Goal: Transaction & Acquisition: Book appointment/travel/reservation

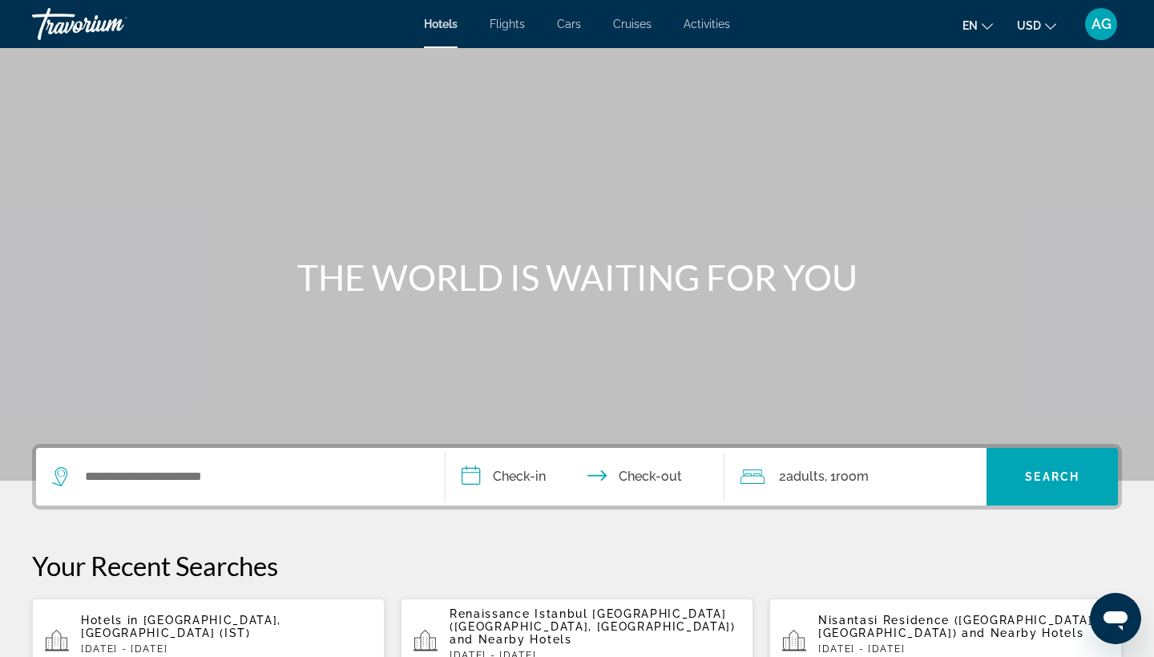
click at [1040, 30] on span "USD" at bounding box center [1029, 25] width 24 height 13
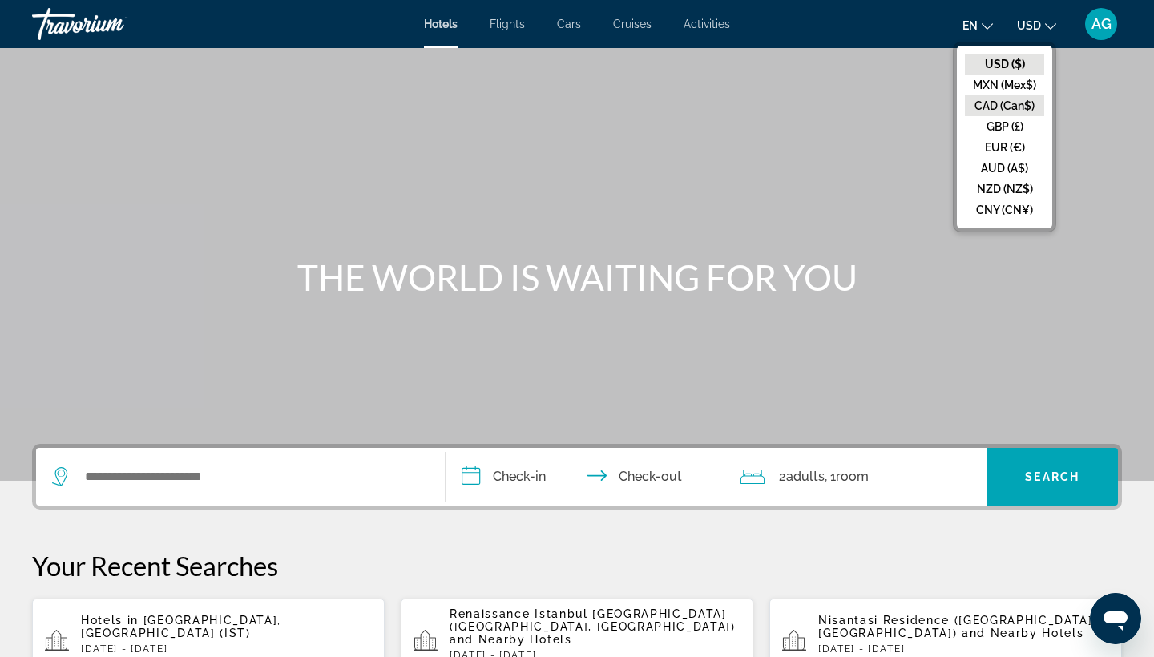
click at [1005, 103] on button "CAD (Can$)" at bounding box center [1004, 105] width 79 height 21
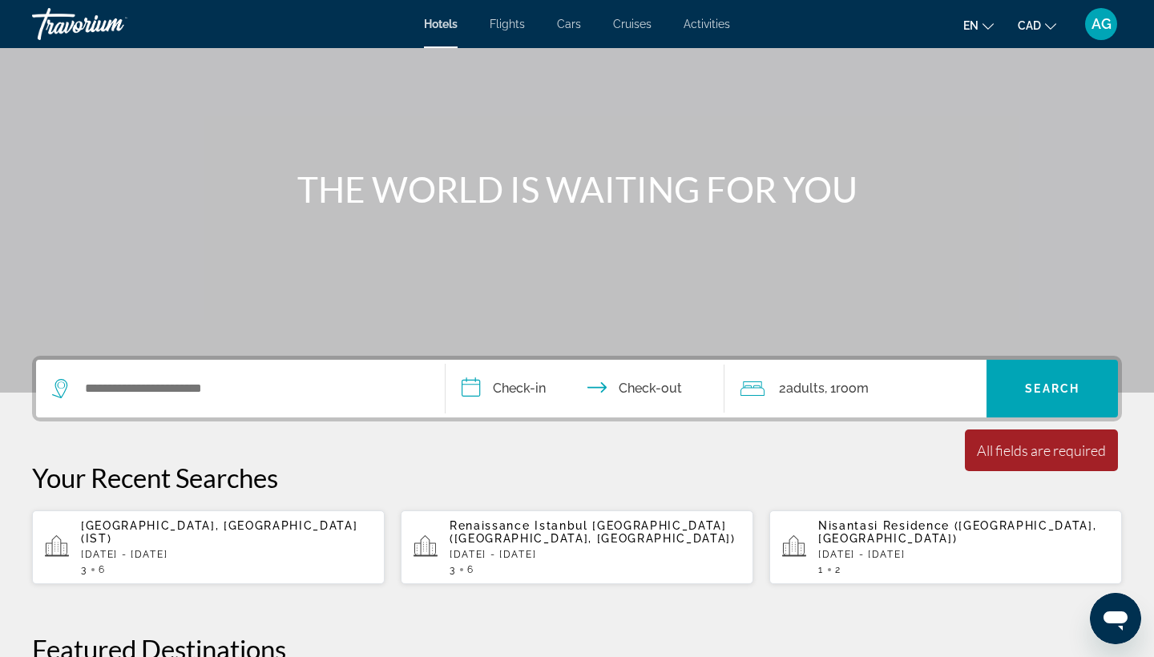
scroll to position [131, 0]
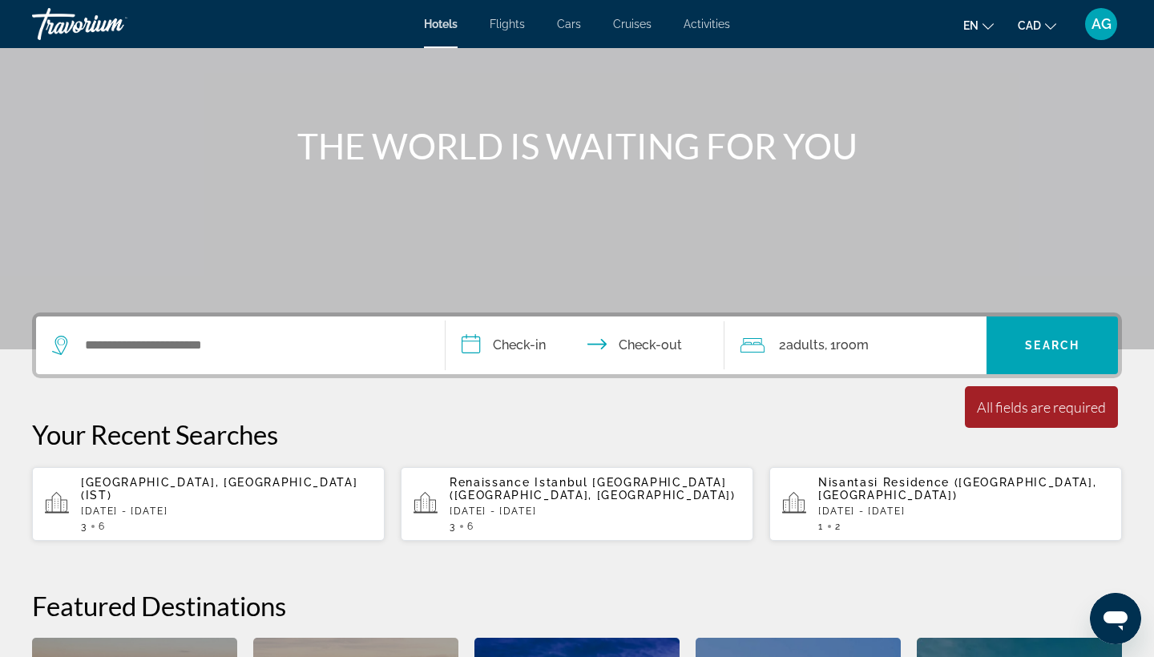
click at [244, 494] on p "[GEOGRAPHIC_DATA], [GEOGRAPHIC_DATA] (IST)" at bounding box center [226, 489] width 291 height 26
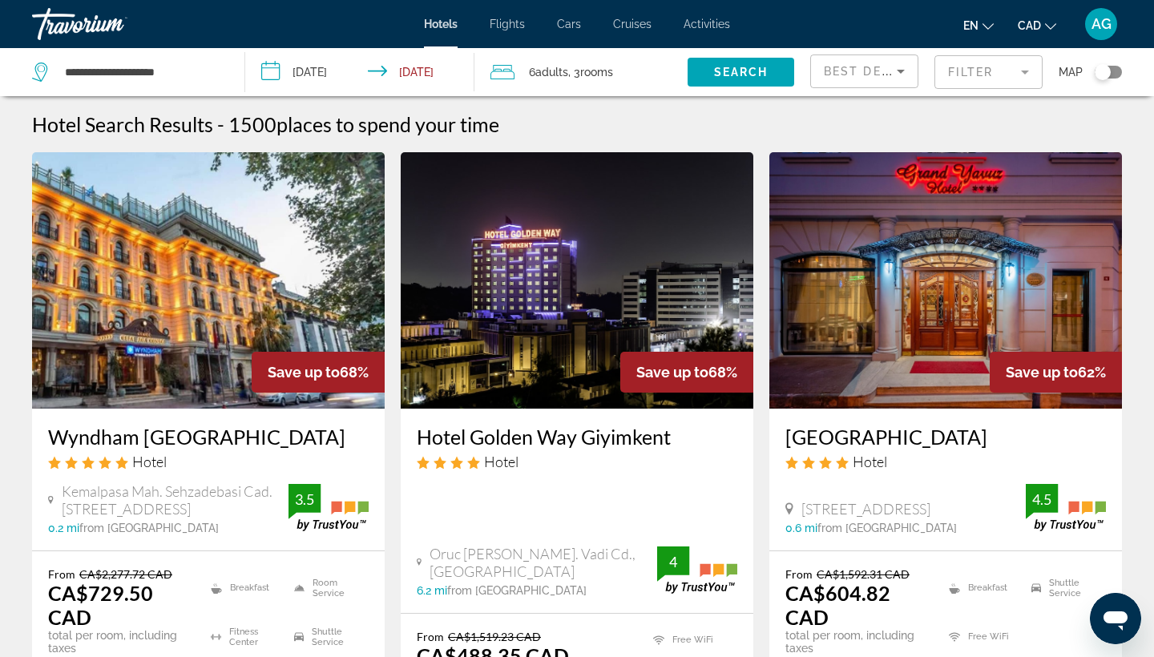
click at [966, 90] on button "Filter" at bounding box center [988, 71] width 108 height 35
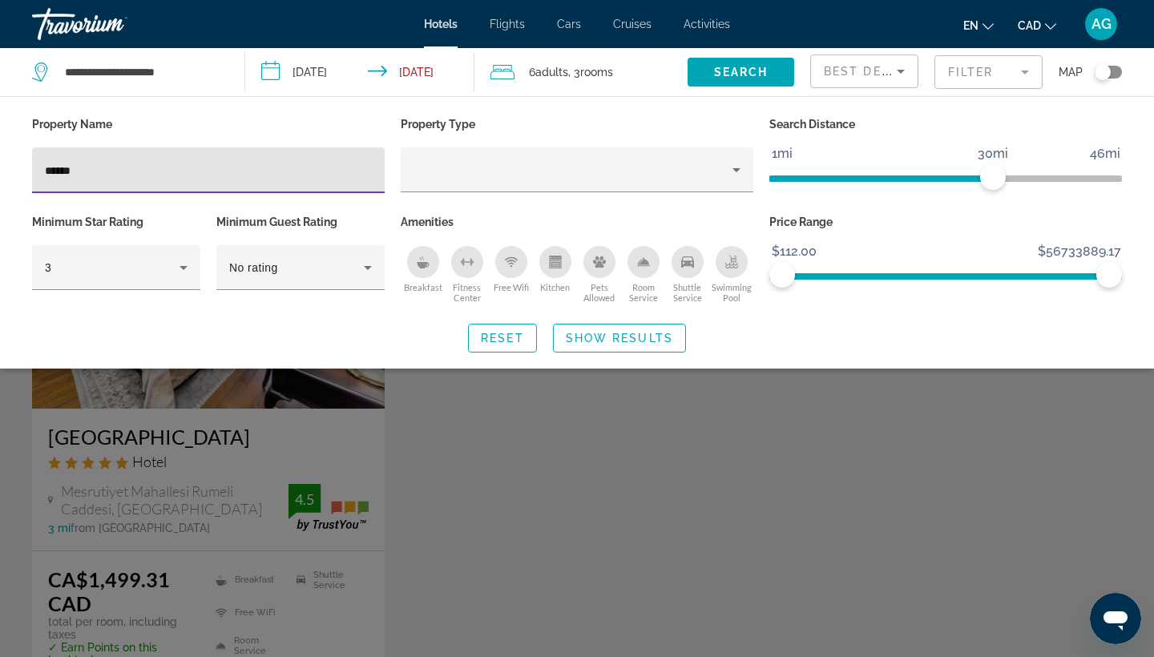
type input "******"
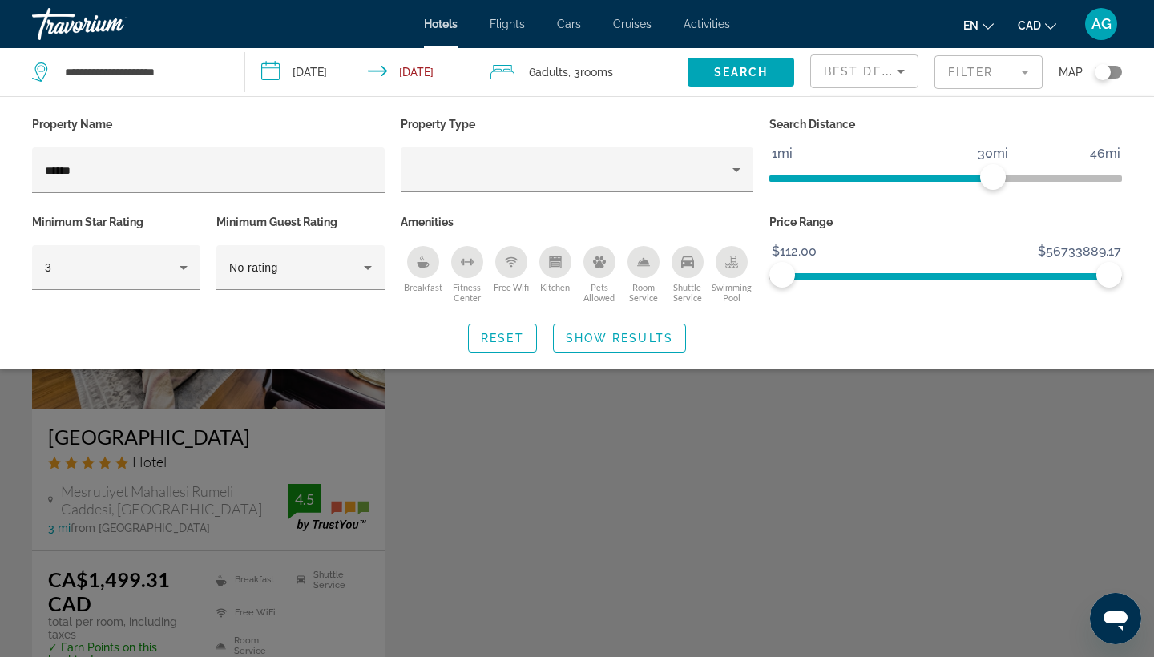
click at [522, 475] on div "Search widget" at bounding box center [577, 448] width 1154 height 417
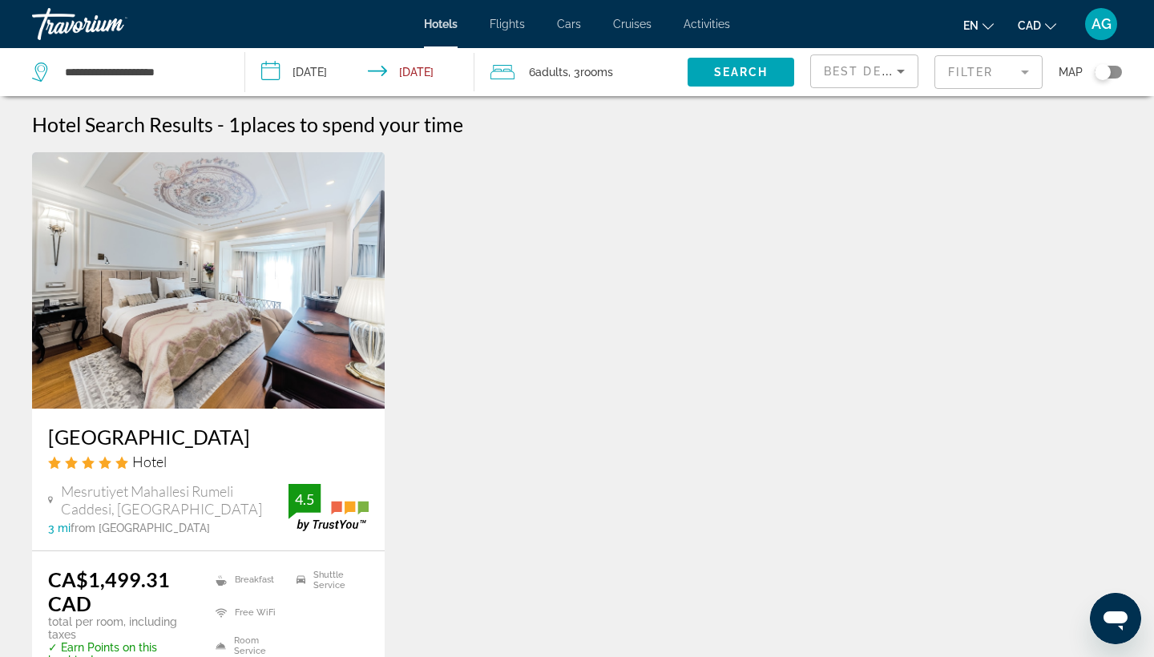
click at [268, 325] on img "Main content" at bounding box center [208, 280] width 353 height 256
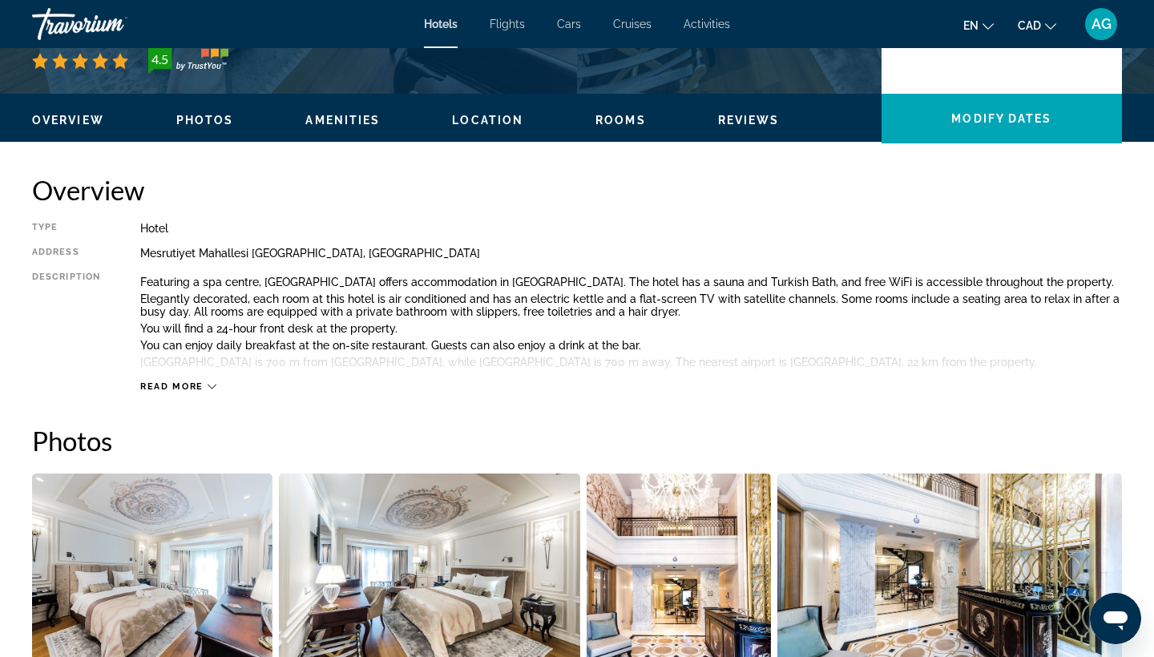
scroll to position [434, 0]
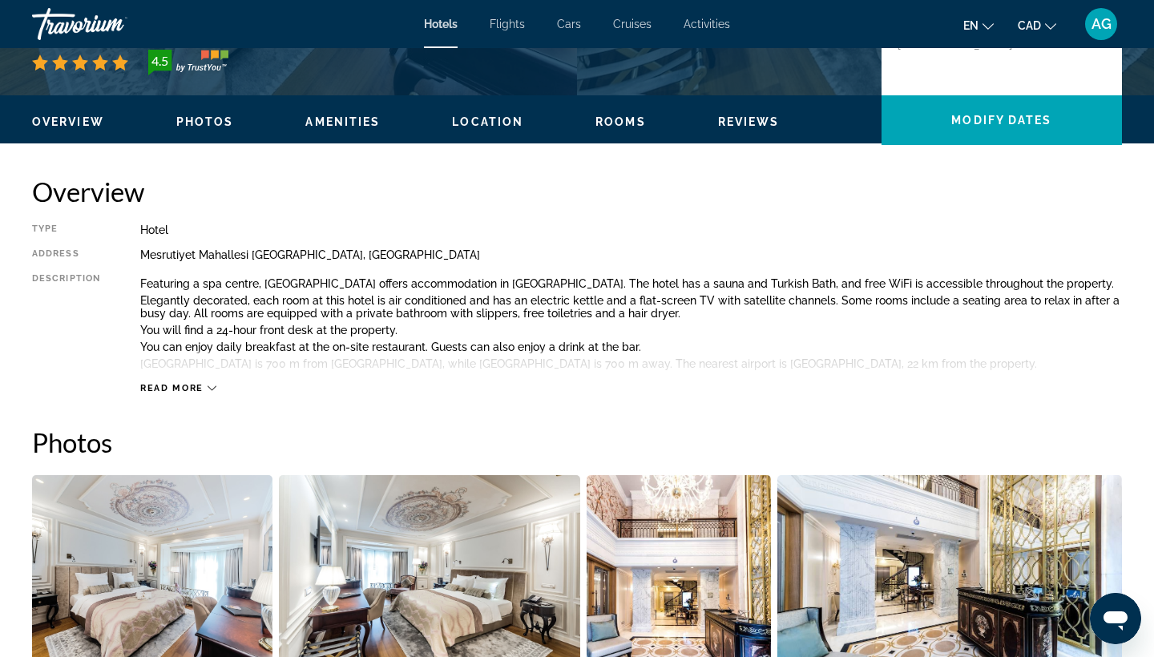
click at [192, 386] on span "Read more" at bounding box center [171, 388] width 63 height 10
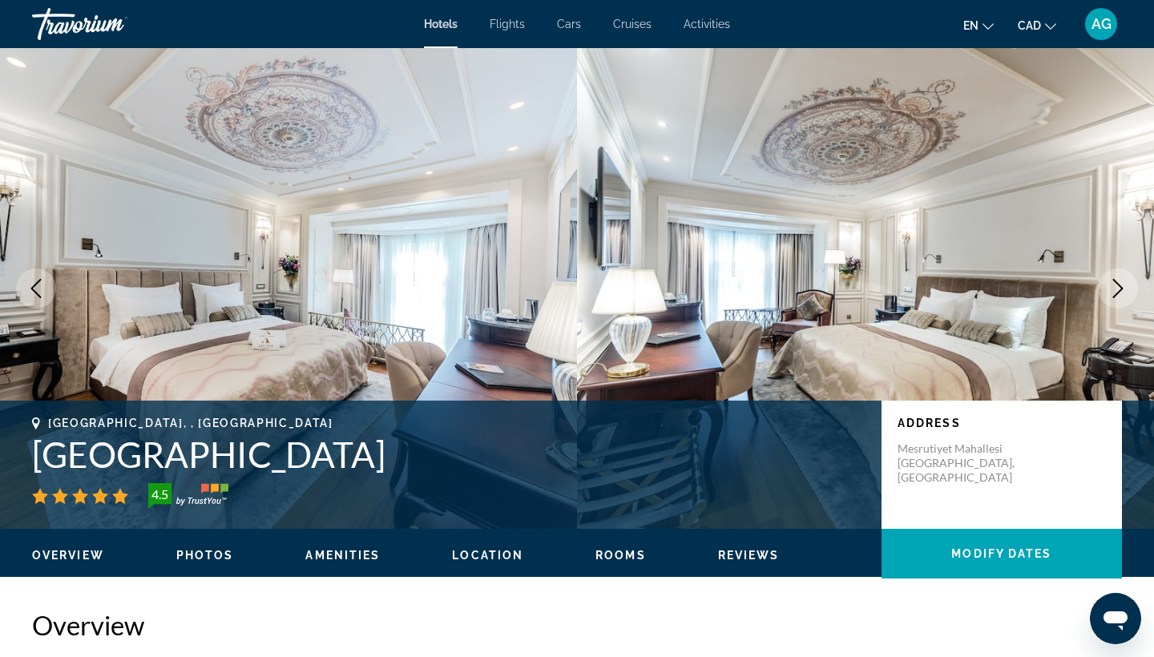
scroll to position [0, 0]
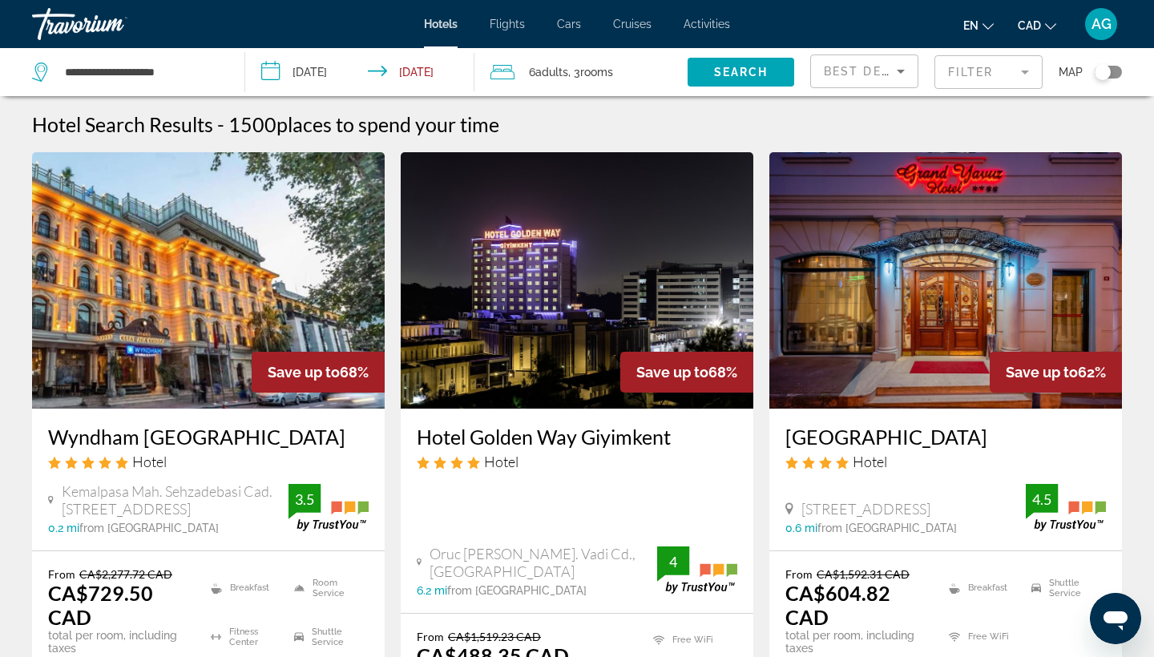
click at [970, 74] on mat-form-field "Filter" at bounding box center [988, 72] width 108 height 34
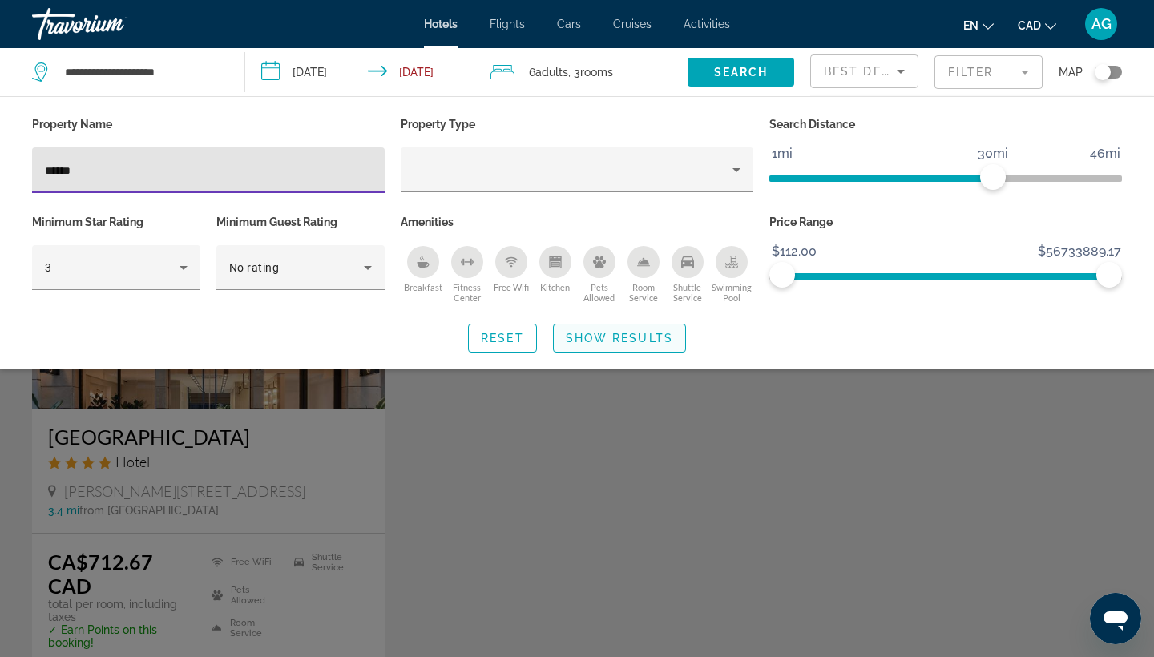
type input "******"
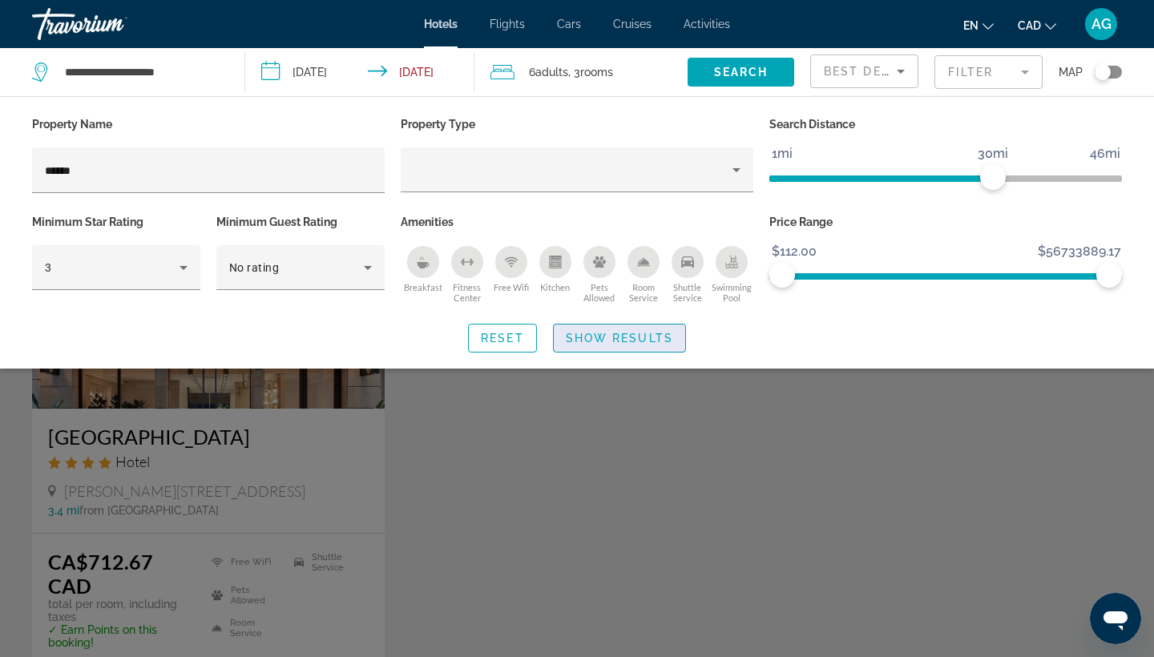
click at [606, 338] on span "Show Results" at bounding box center [619, 338] width 107 height 13
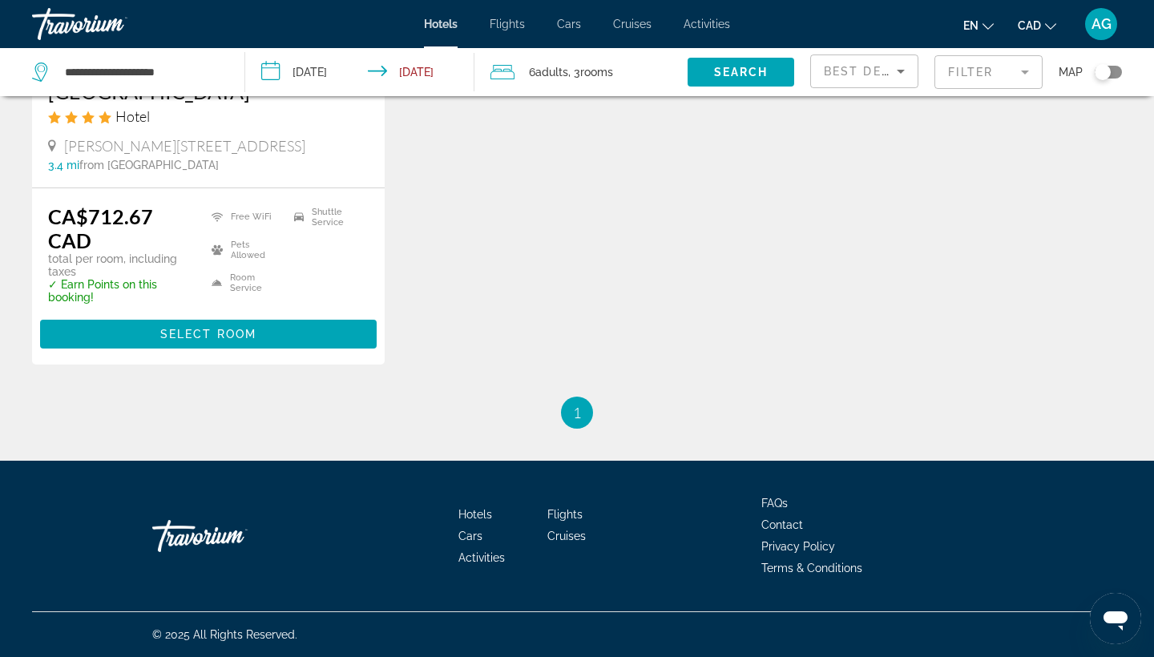
scroll to position [345, 0]
click at [246, 327] on span "Main content" at bounding box center [208, 334] width 337 height 38
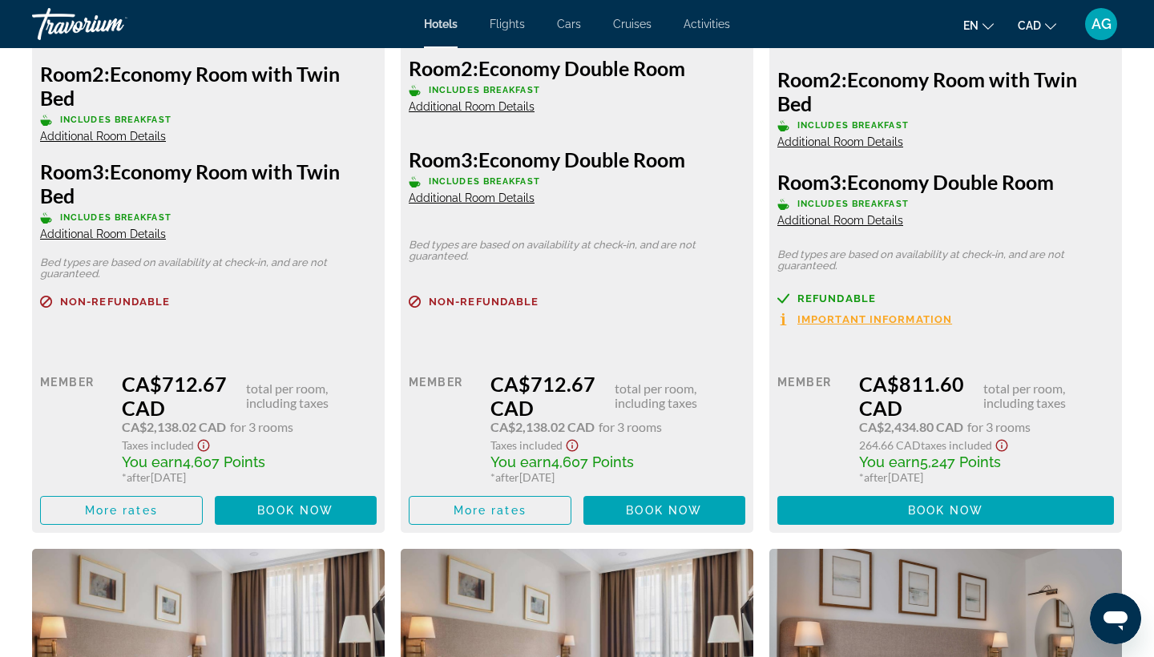
scroll to position [2517, 0]
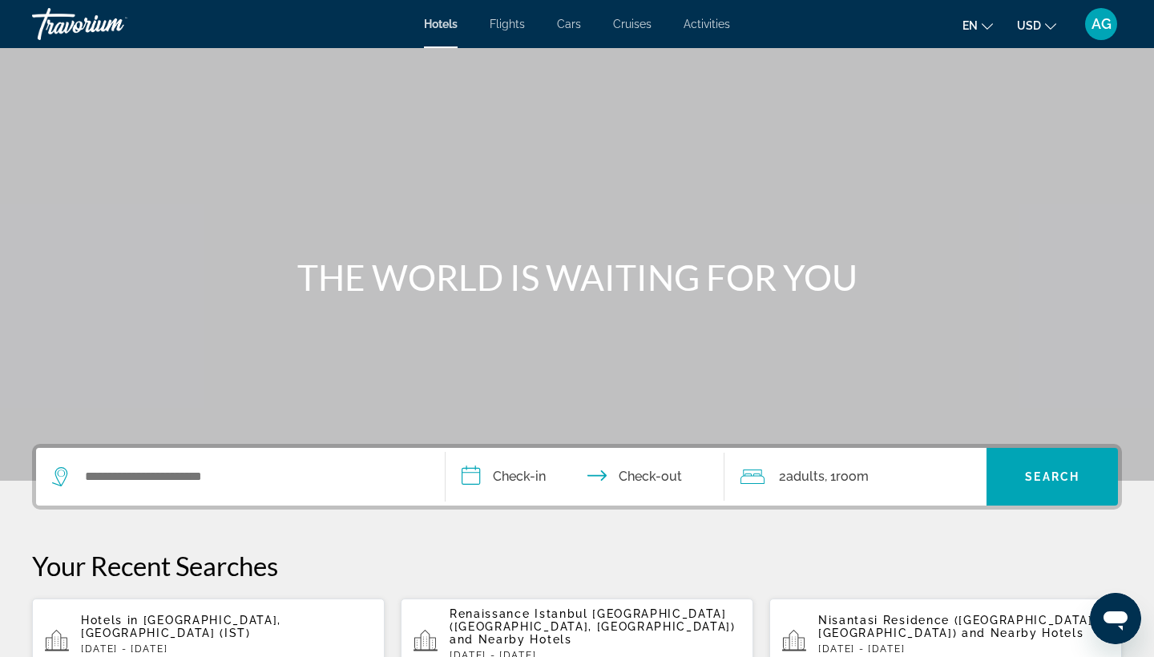
click at [1045, 18] on mat-icon "Change currency" at bounding box center [1050, 23] width 11 height 11
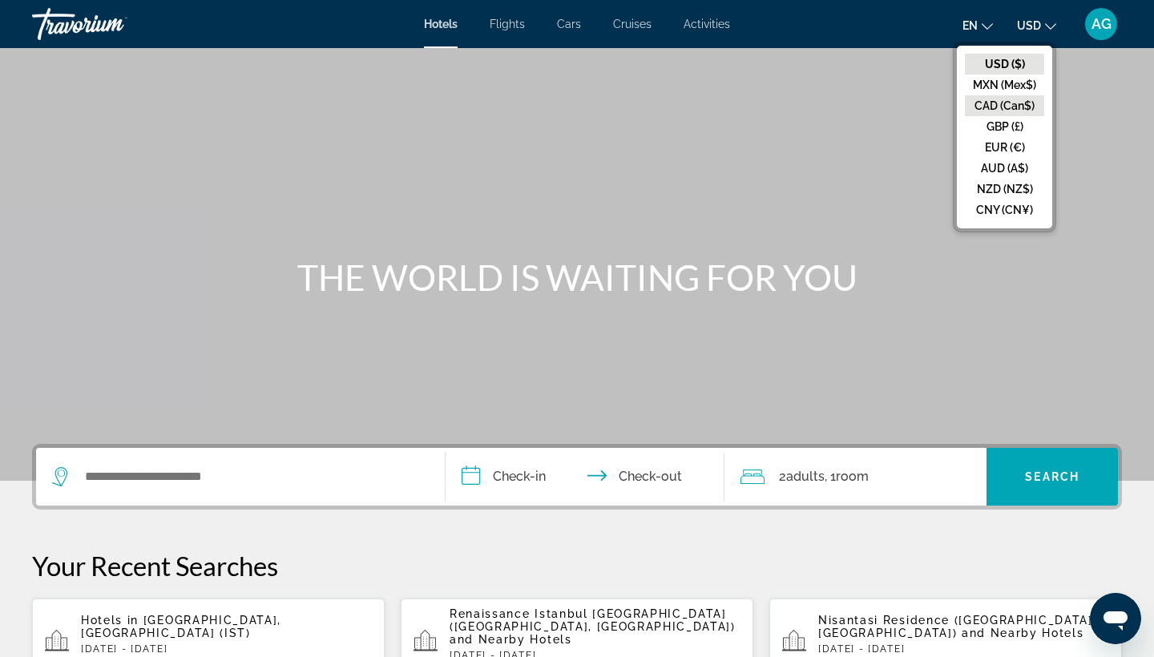
click at [1006, 102] on button "CAD (Can$)" at bounding box center [1004, 105] width 79 height 21
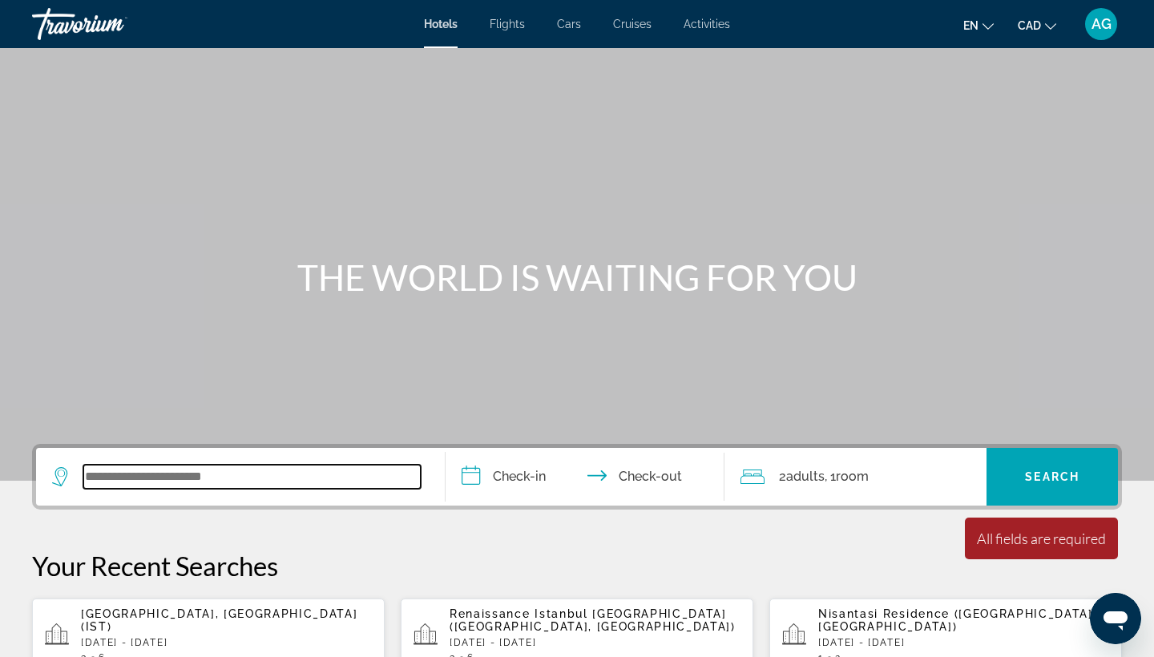
click at [200, 482] on input "Search widget" at bounding box center [251, 477] width 337 height 24
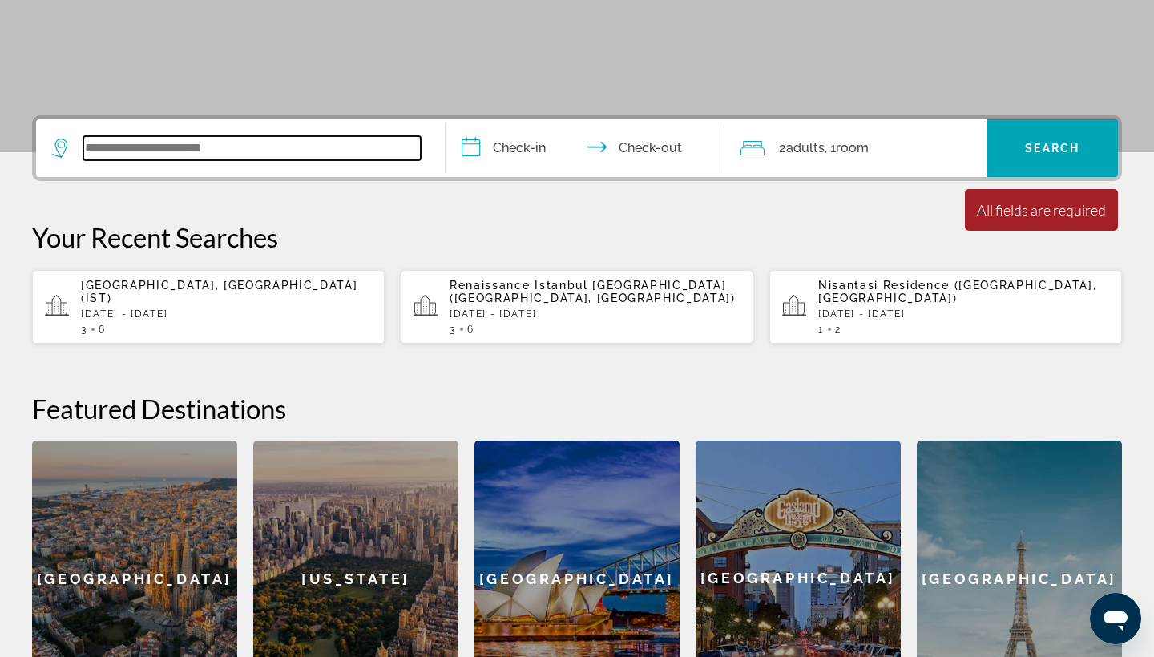
scroll to position [392, 0]
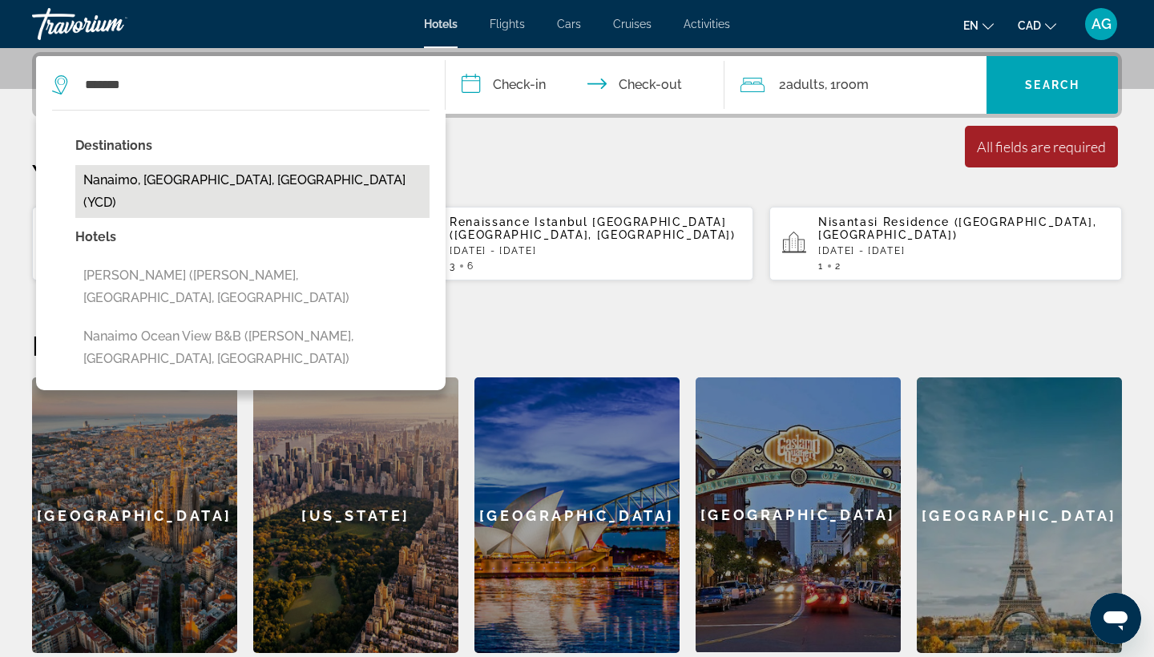
drag, startPoint x: 200, startPoint y: 482, endPoint x: 165, endPoint y: 183, distance: 300.2
click at [165, 183] on button "Nanaimo, BC, Canada (YCD)" at bounding box center [252, 191] width 354 height 53
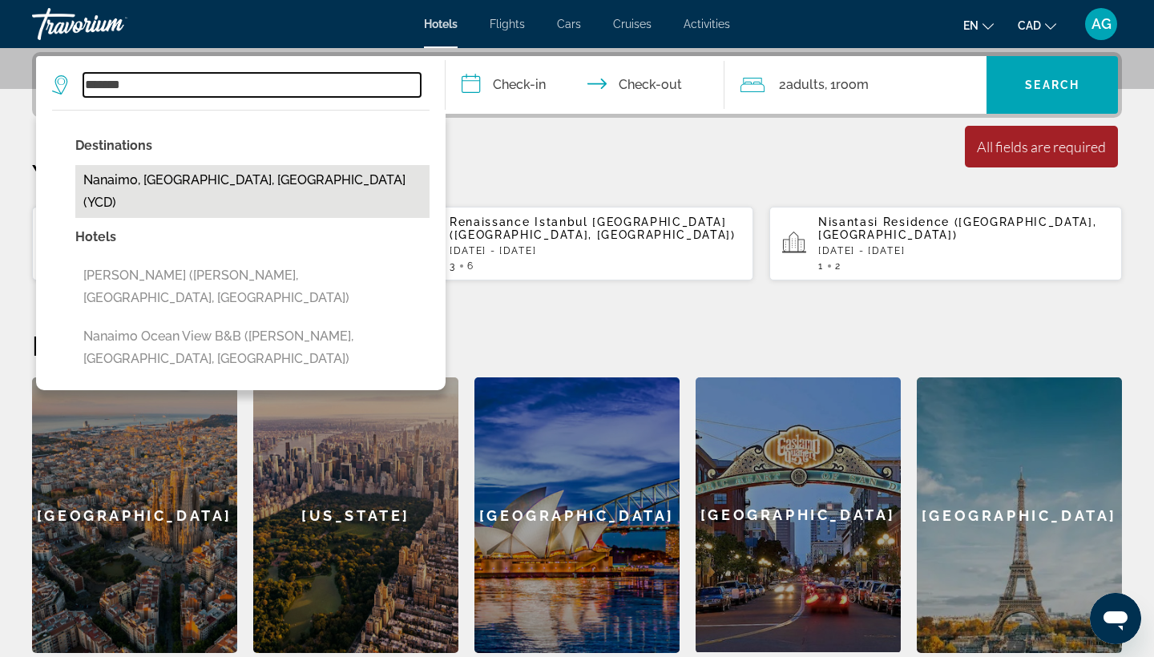
type input "**********"
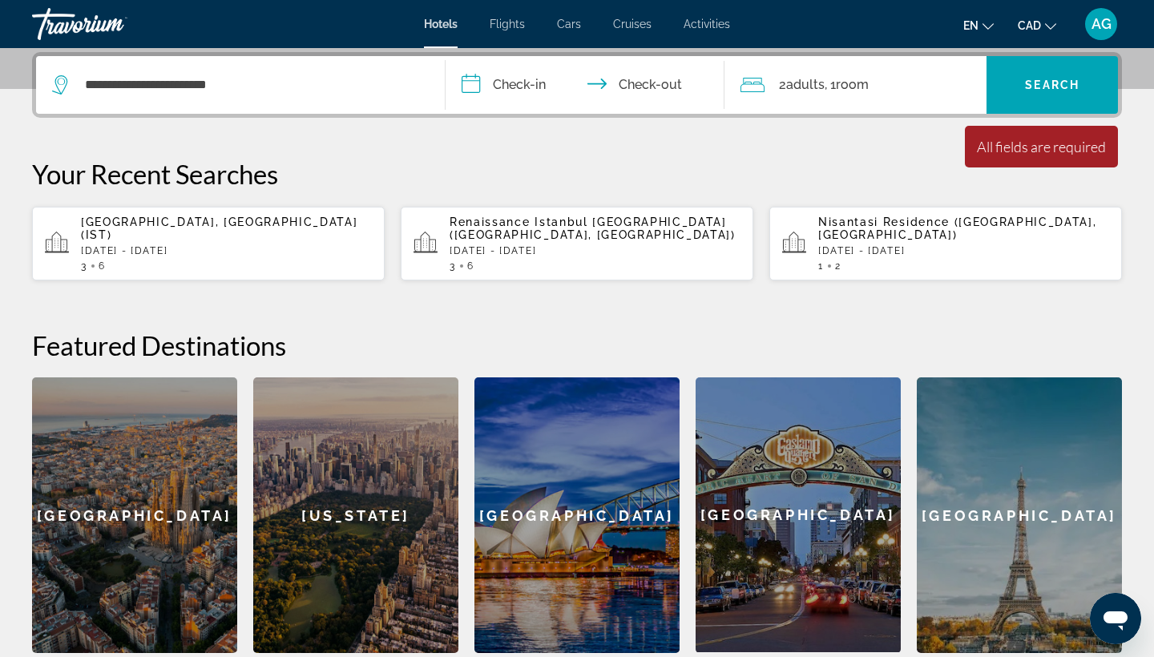
click at [530, 87] on input "**********" at bounding box center [588, 87] width 285 height 63
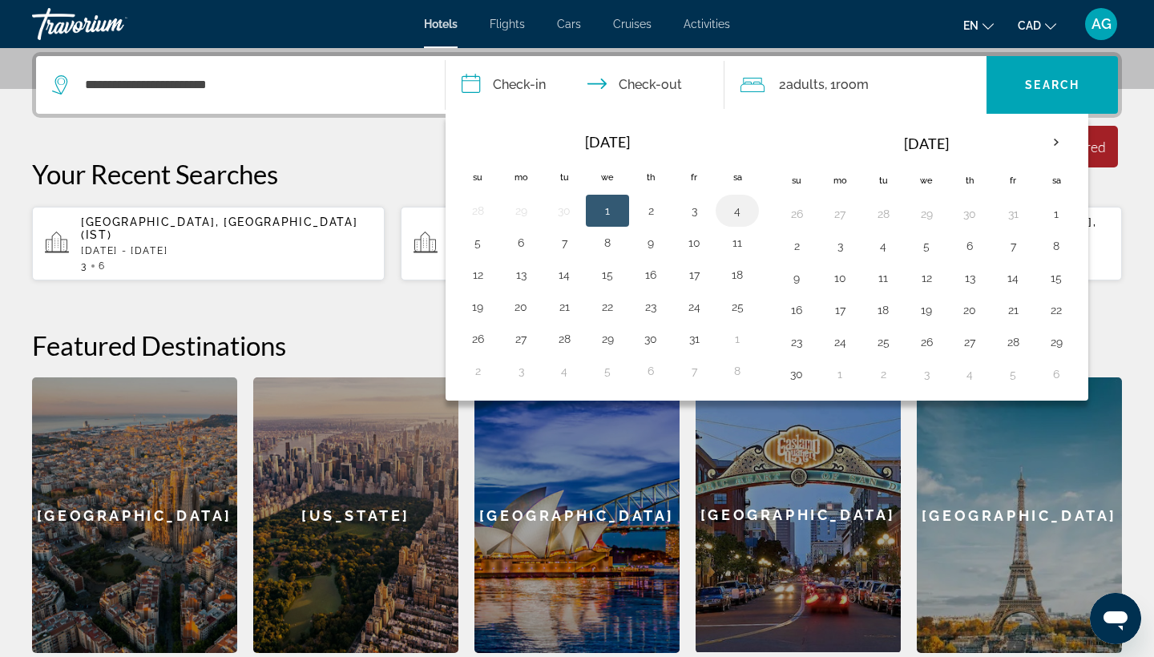
click at [738, 217] on button "4" at bounding box center [737, 211] width 26 height 22
click at [482, 249] on button "5" at bounding box center [478, 243] width 26 height 22
type input "**********"
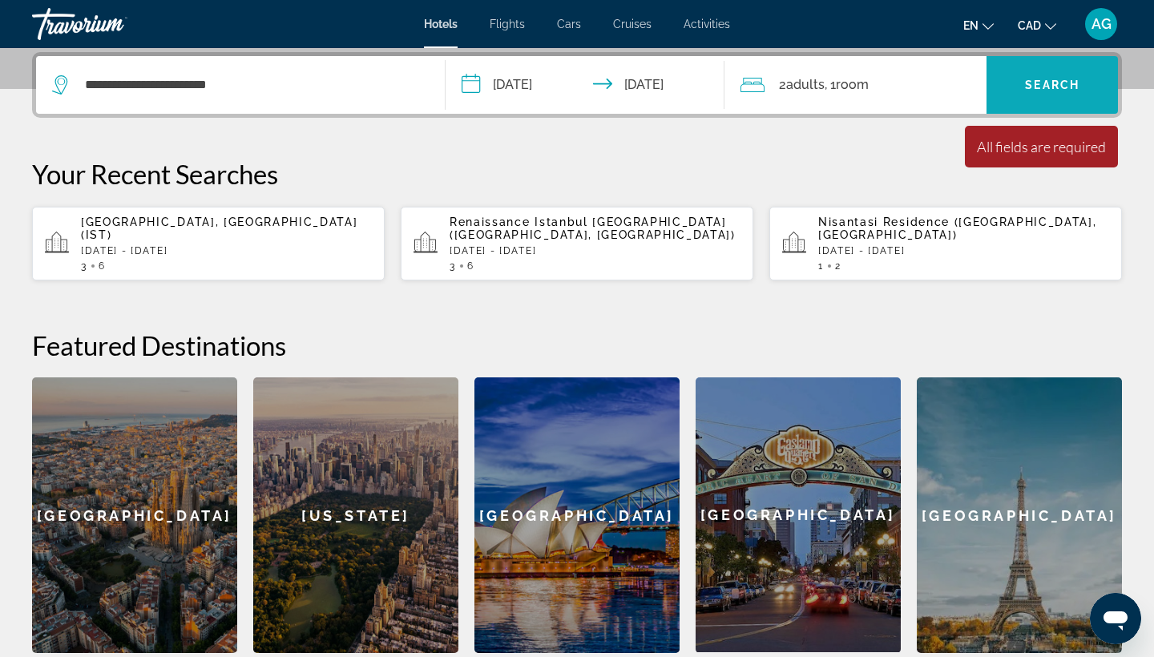
click at [1042, 95] on span "Search widget" at bounding box center [1051, 85] width 131 height 38
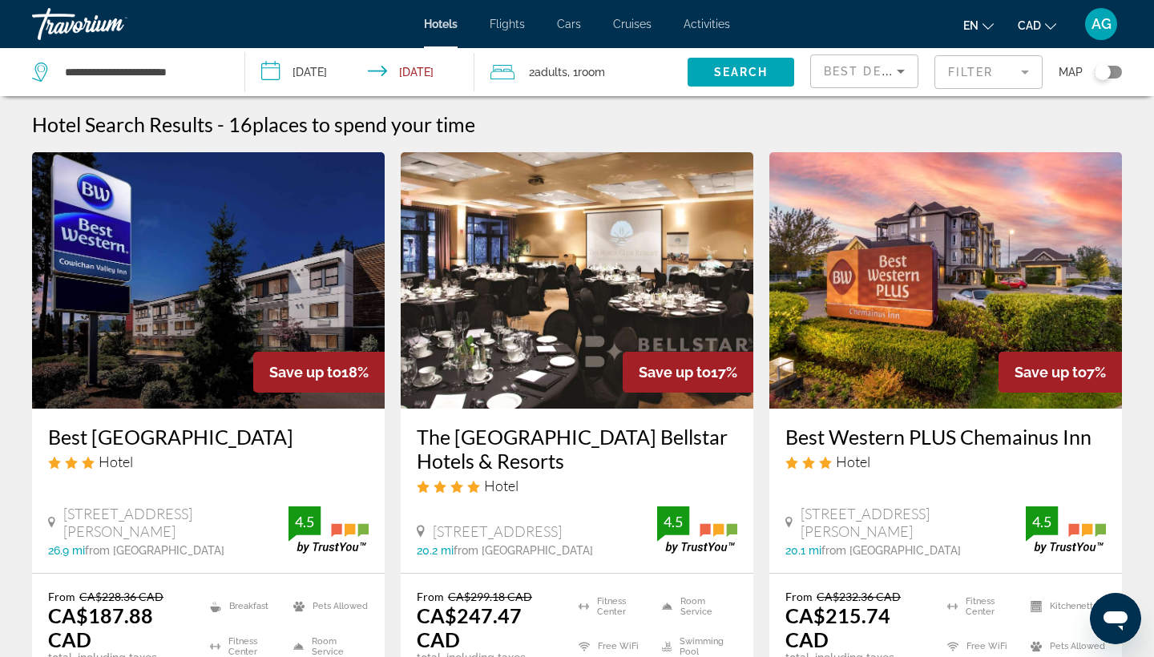
click at [1000, 64] on mat-form-field "Filter" at bounding box center [988, 72] width 108 height 34
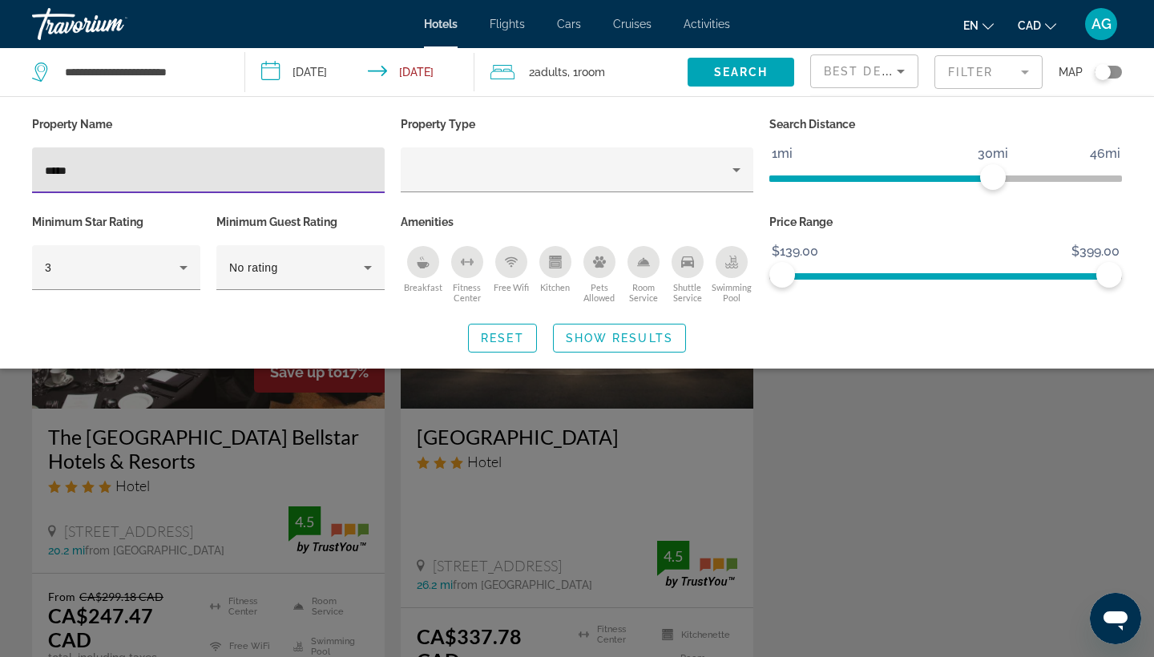
type input "*****"
click at [252, 506] on div "Search widget" at bounding box center [577, 448] width 1154 height 417
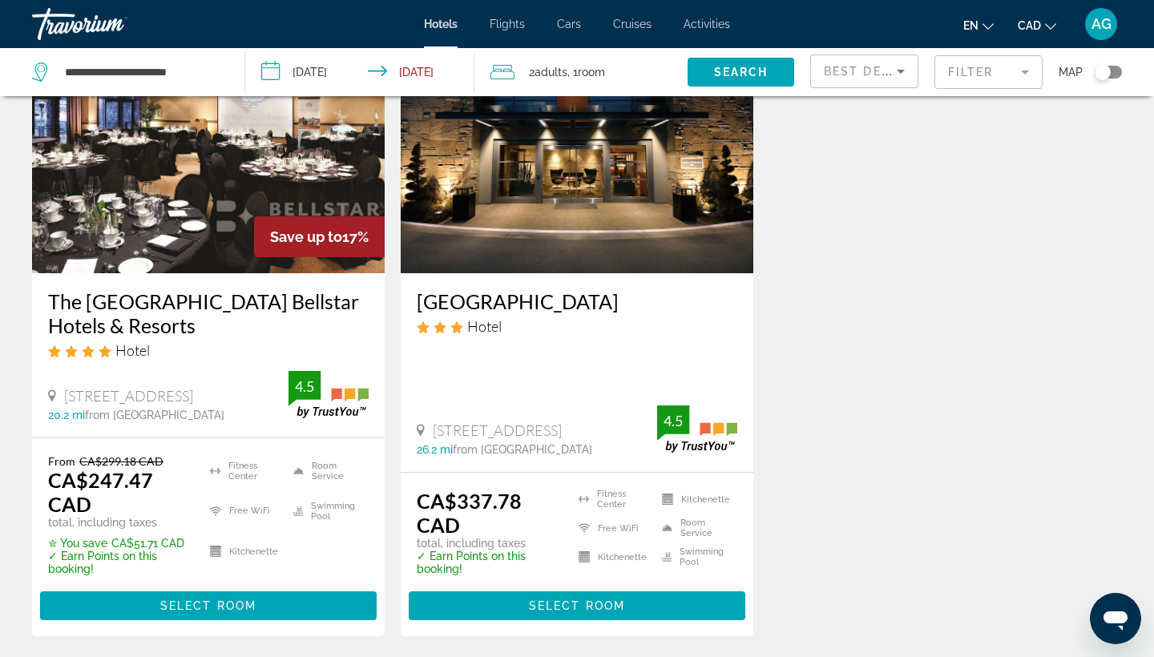
scroll to position [147, 0]
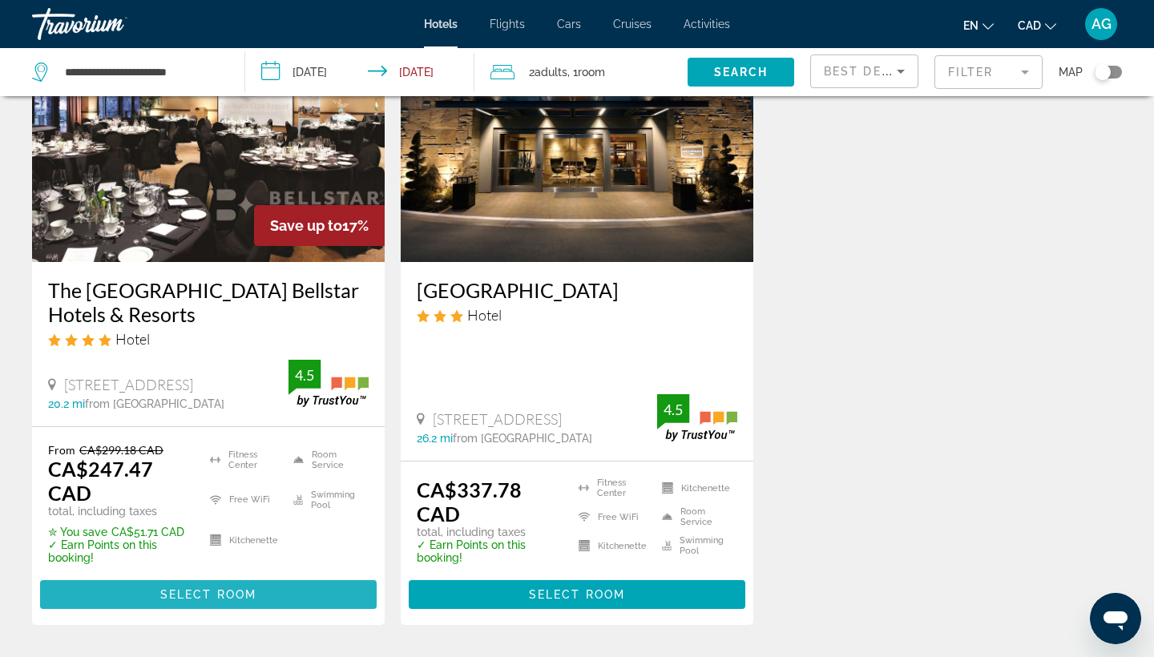
click at [252, 596] on span "Select Room" at bounding box center [208, 594] width 96 height 13
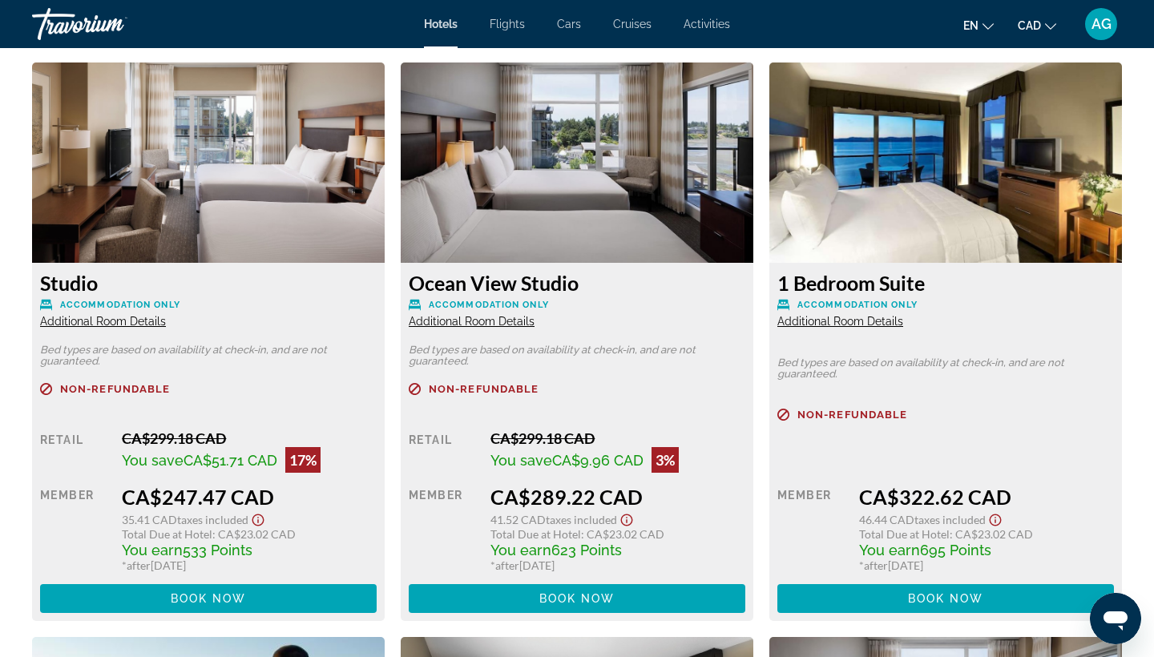
scroll to position [2208, 0]
